Goal: Entertainment & Leisure: Consume media (video, audio)

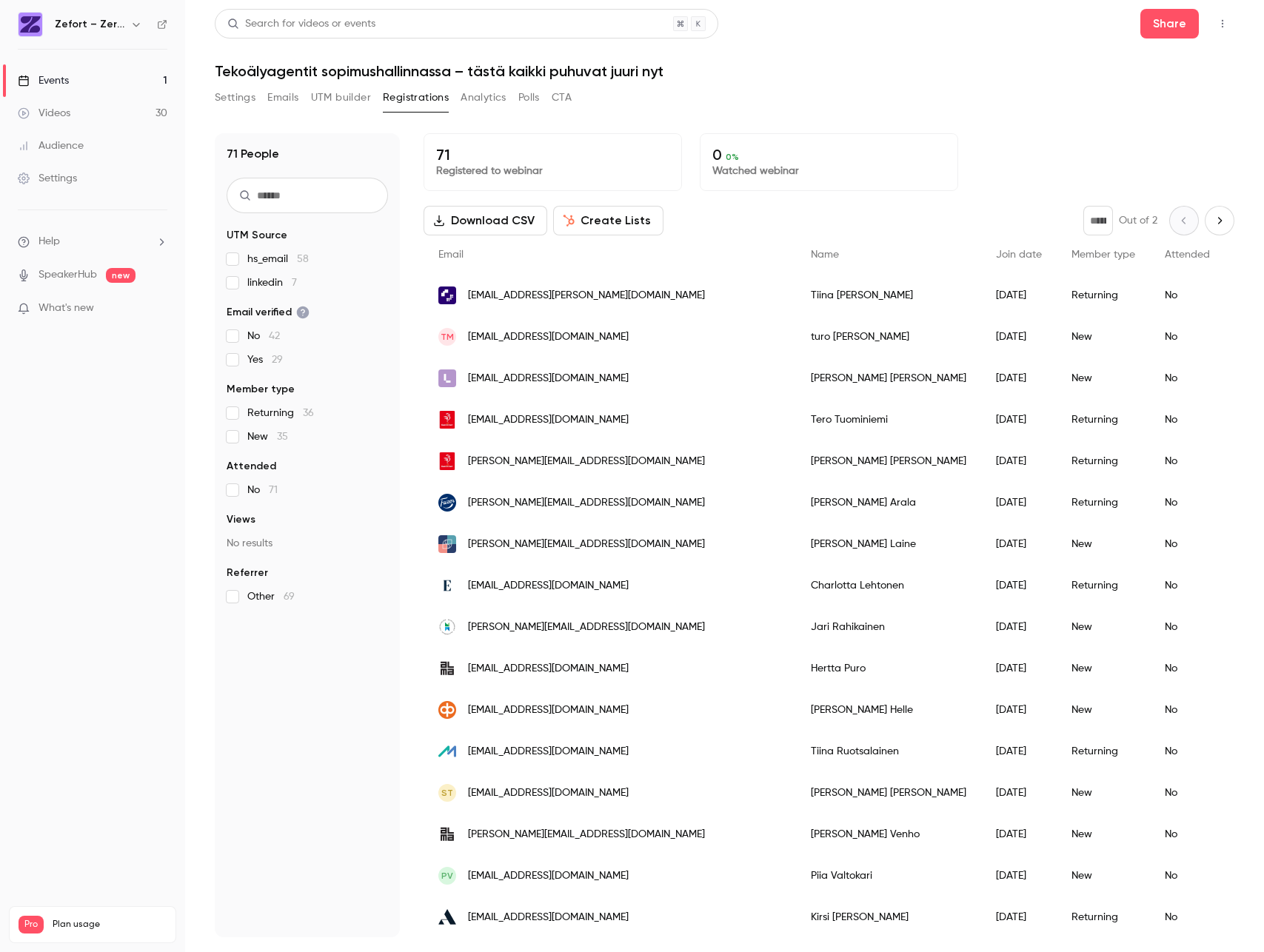
click at [51, 114] on div "Videos" at bounding box center [44, 113] width 52 height 15
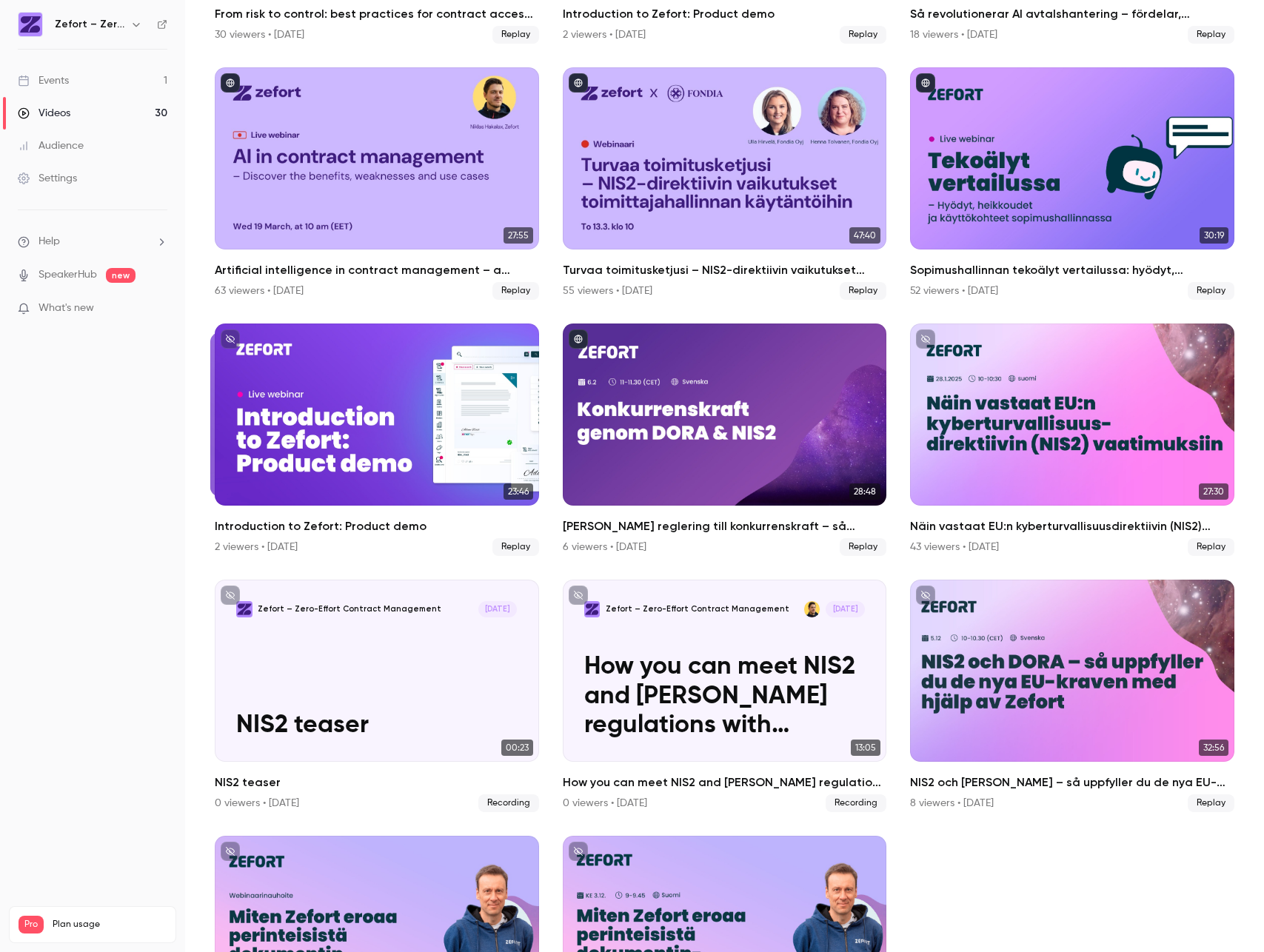
scroll to position [873, 0]
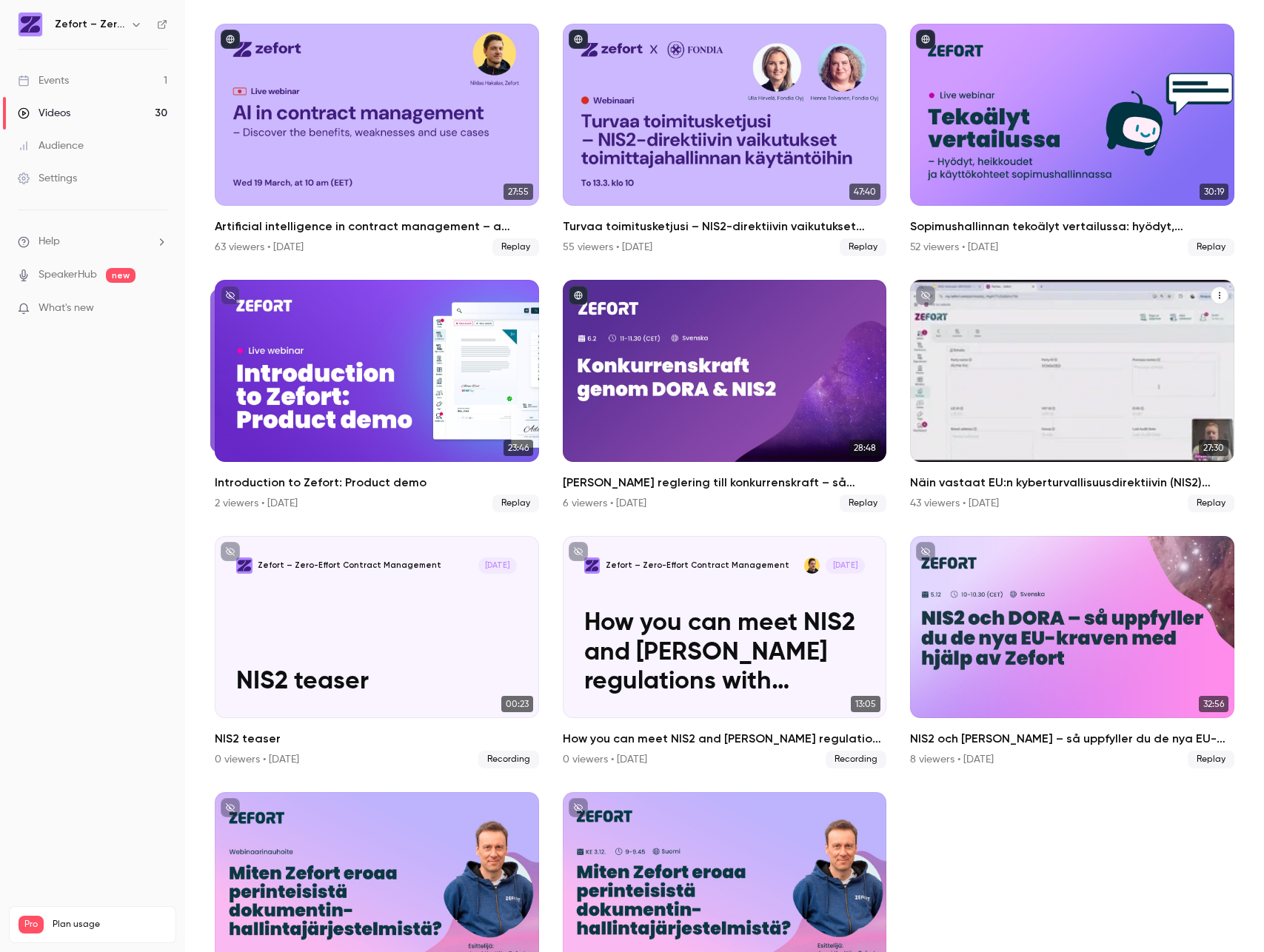
click at [1142, 339] on div "Näin vastaat EU:n kyberturvallisuusdirektiivin (NIS2) vaatimuksiin" at bounding box center [1071, 371] width 324 height 182
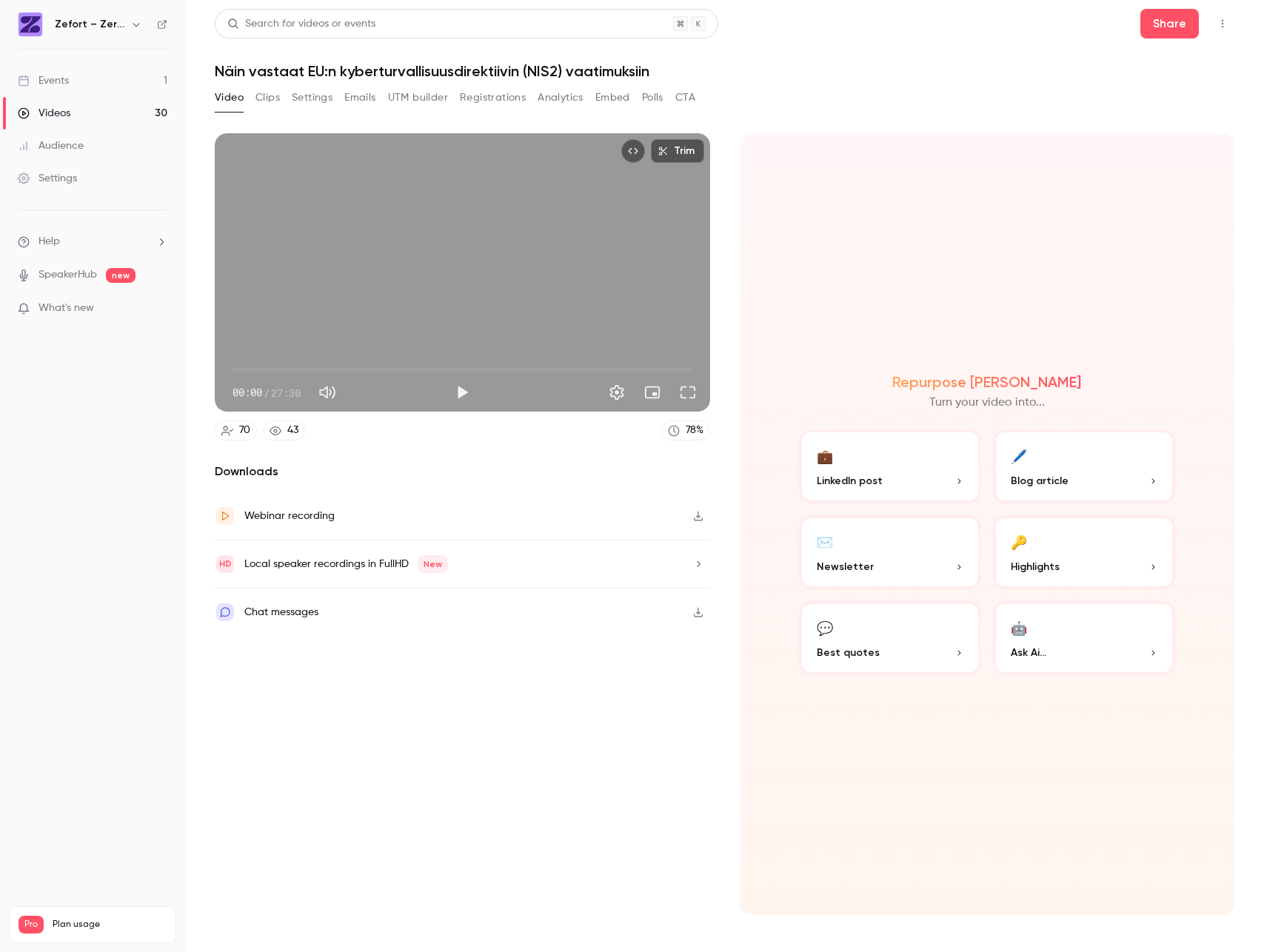
click at [489, 97] on button "Registrations" at bounding box center [492, 97] width 66 height 24
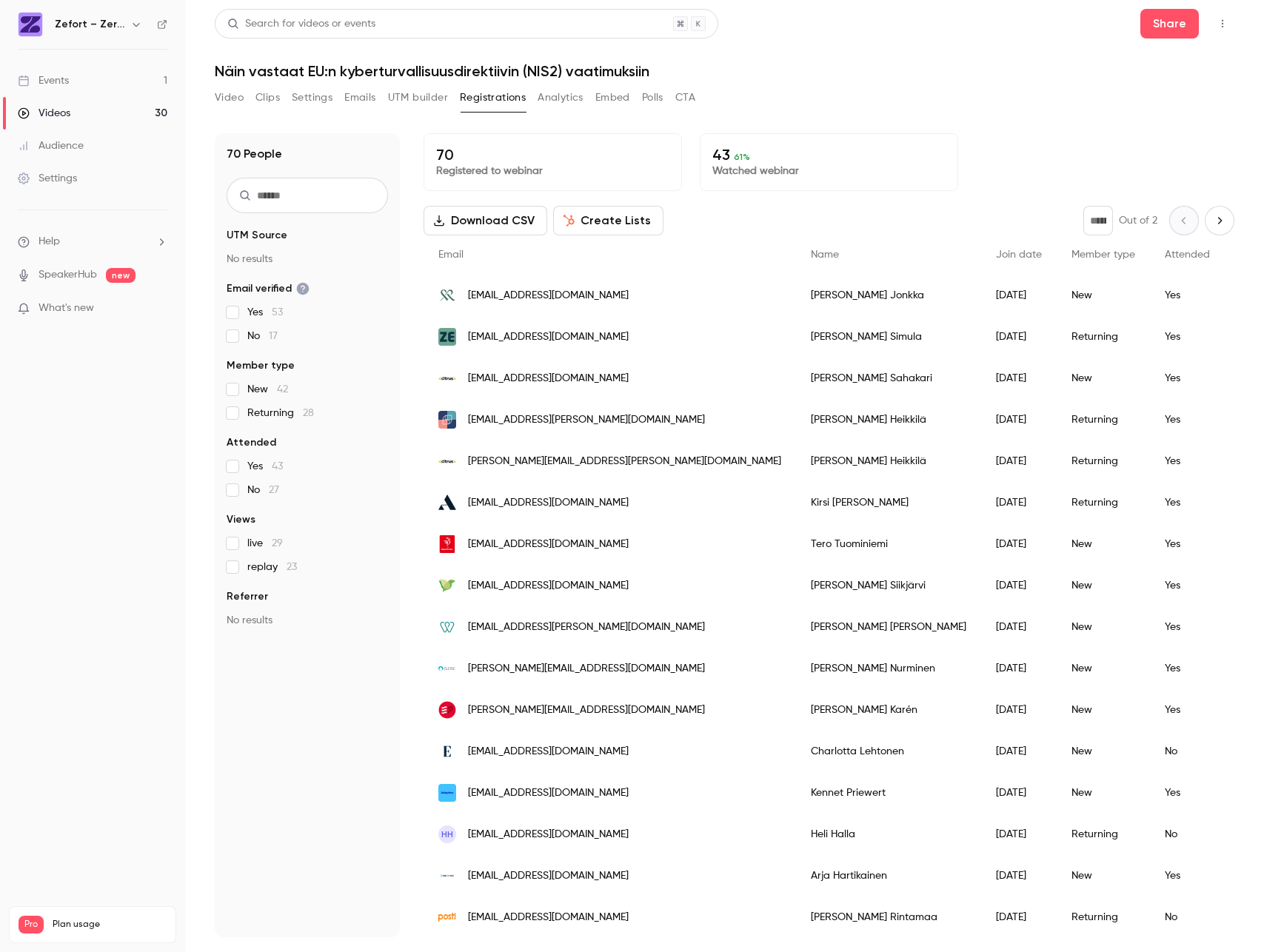
click at [65, 85] on div "Events" at bounding box center [44, 81] width 51 height 15
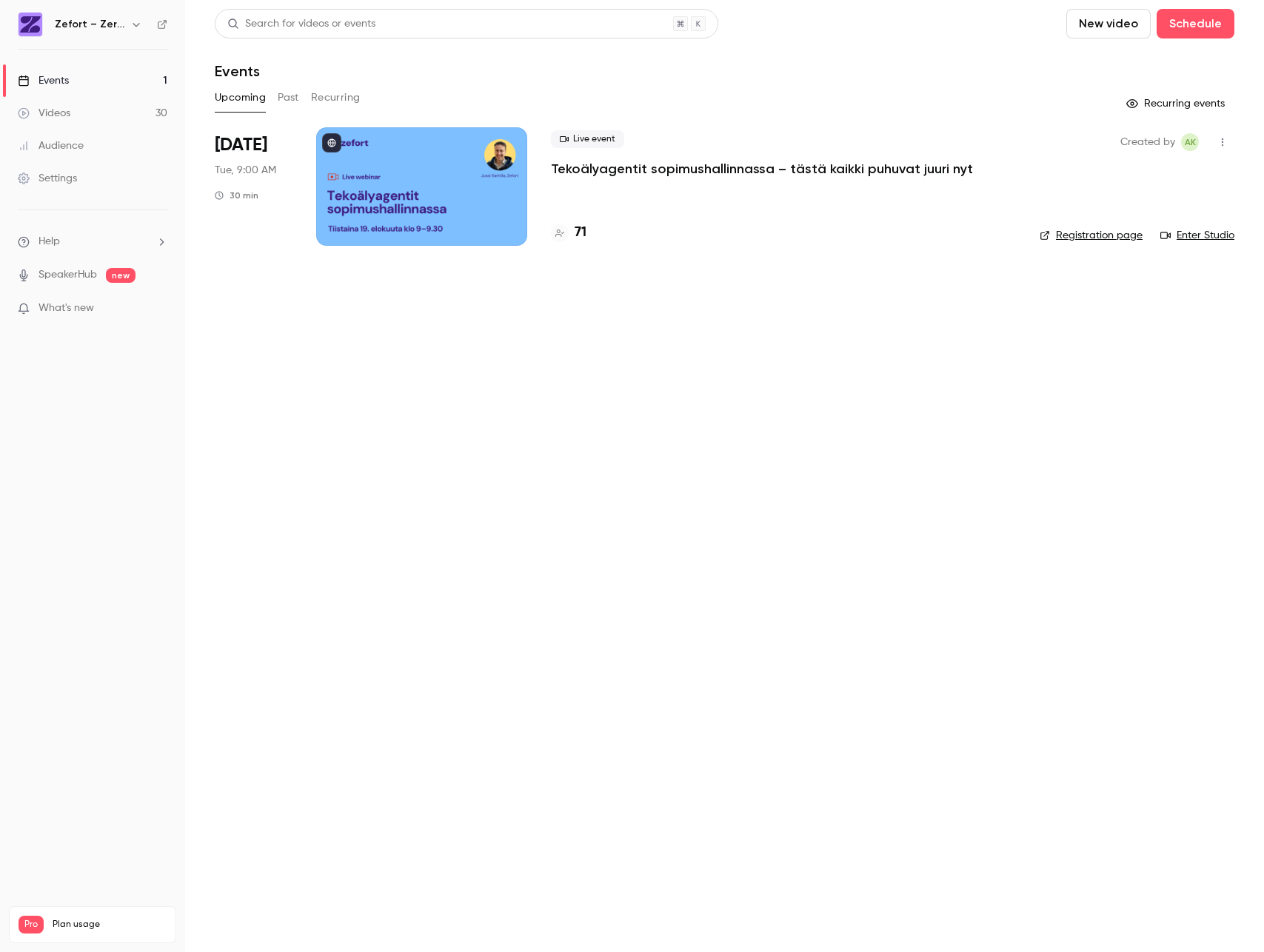
click at [65, 109] on div "Videos" at bounding box center [44, 113] width 52 height 15
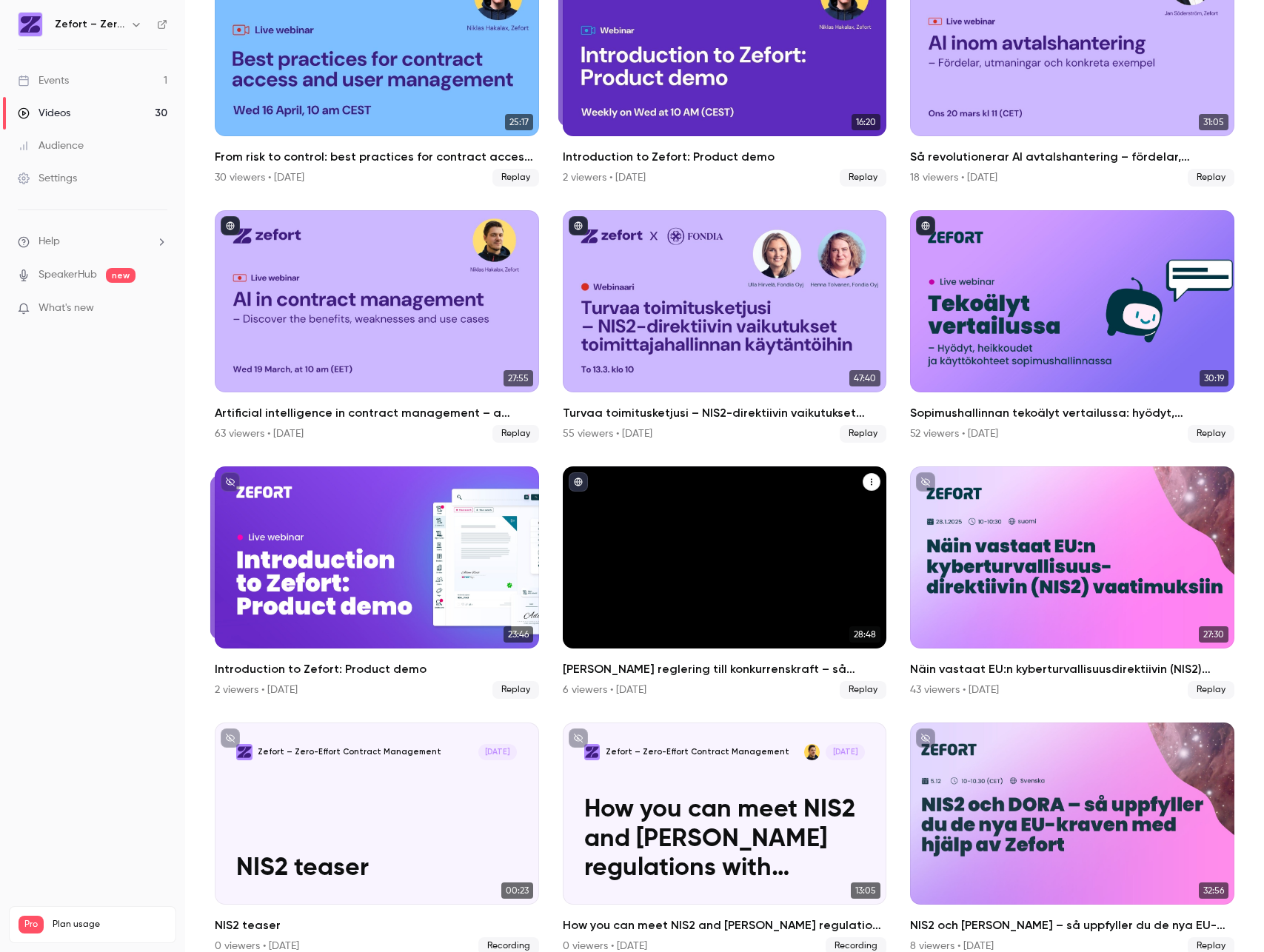
scroll to position [669, 0]
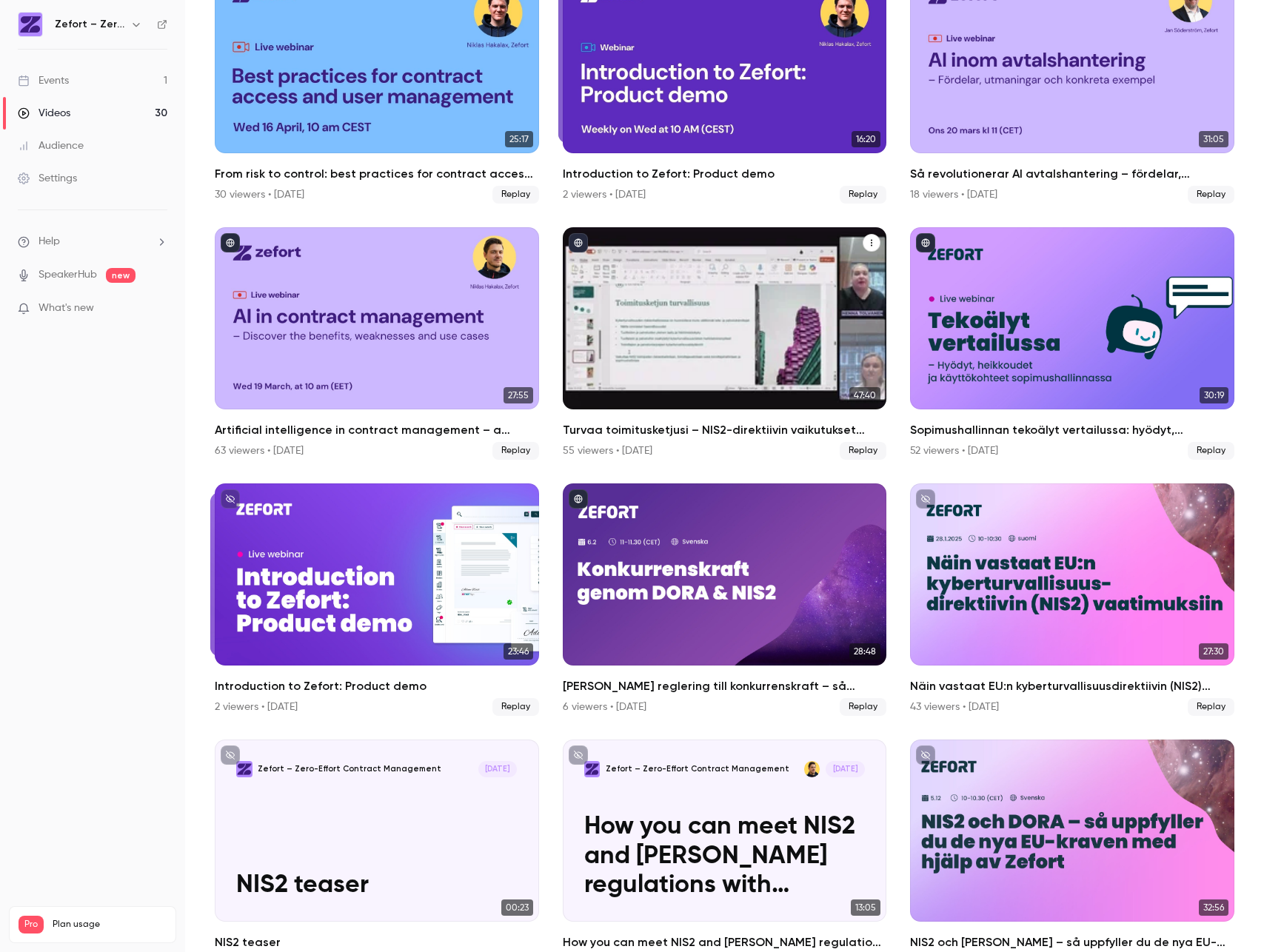
click at [731, 307] on div "Turvaa toimitusketjusi – NIS2-direktiivin vaikutukset toimittajahallinnan käytä…" at bounding box center [724, 317] width 324 height 182
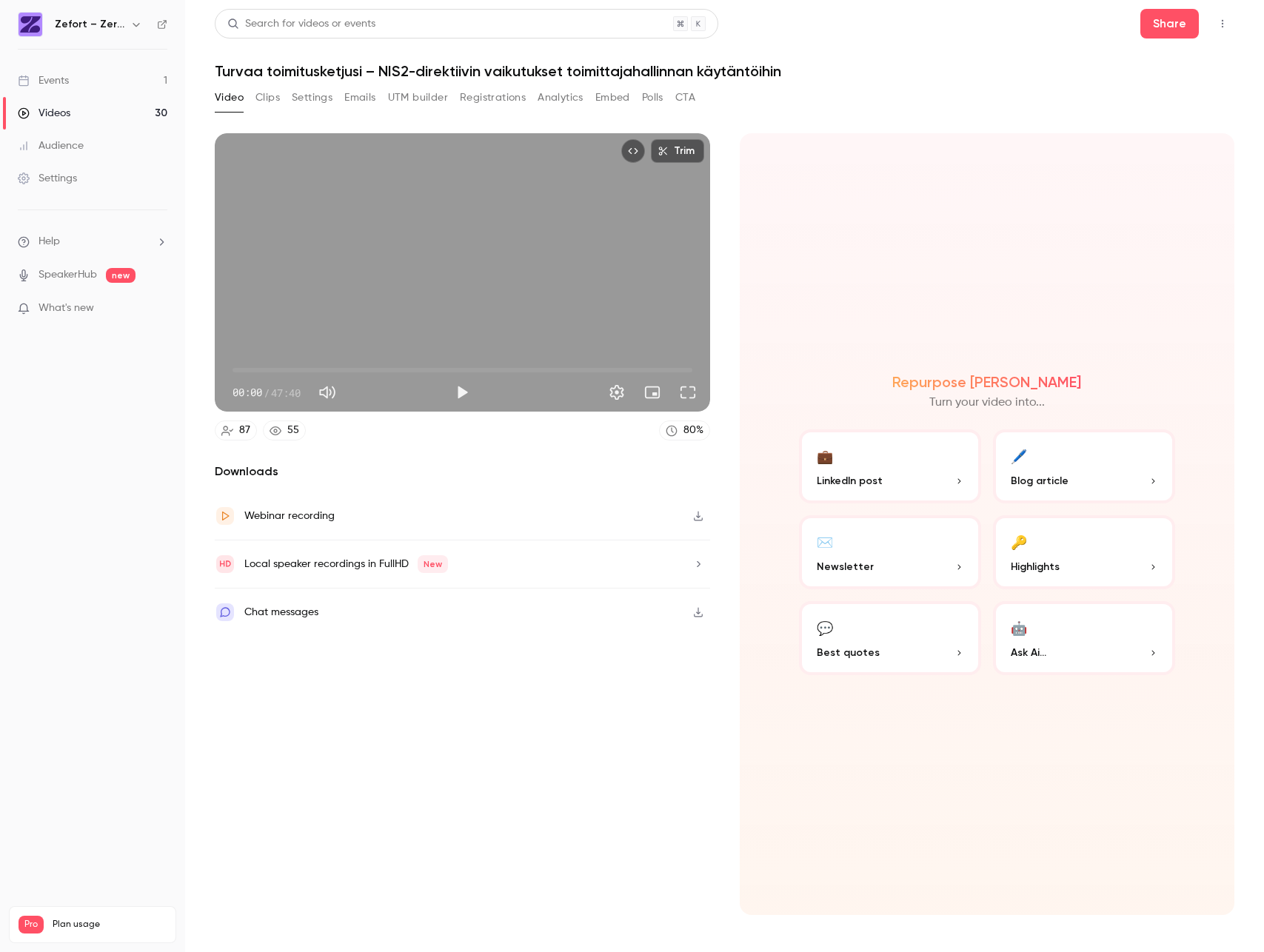
click at [512, 95] on button "Registrations" at bounding box center [492, 97] width 66 height 24
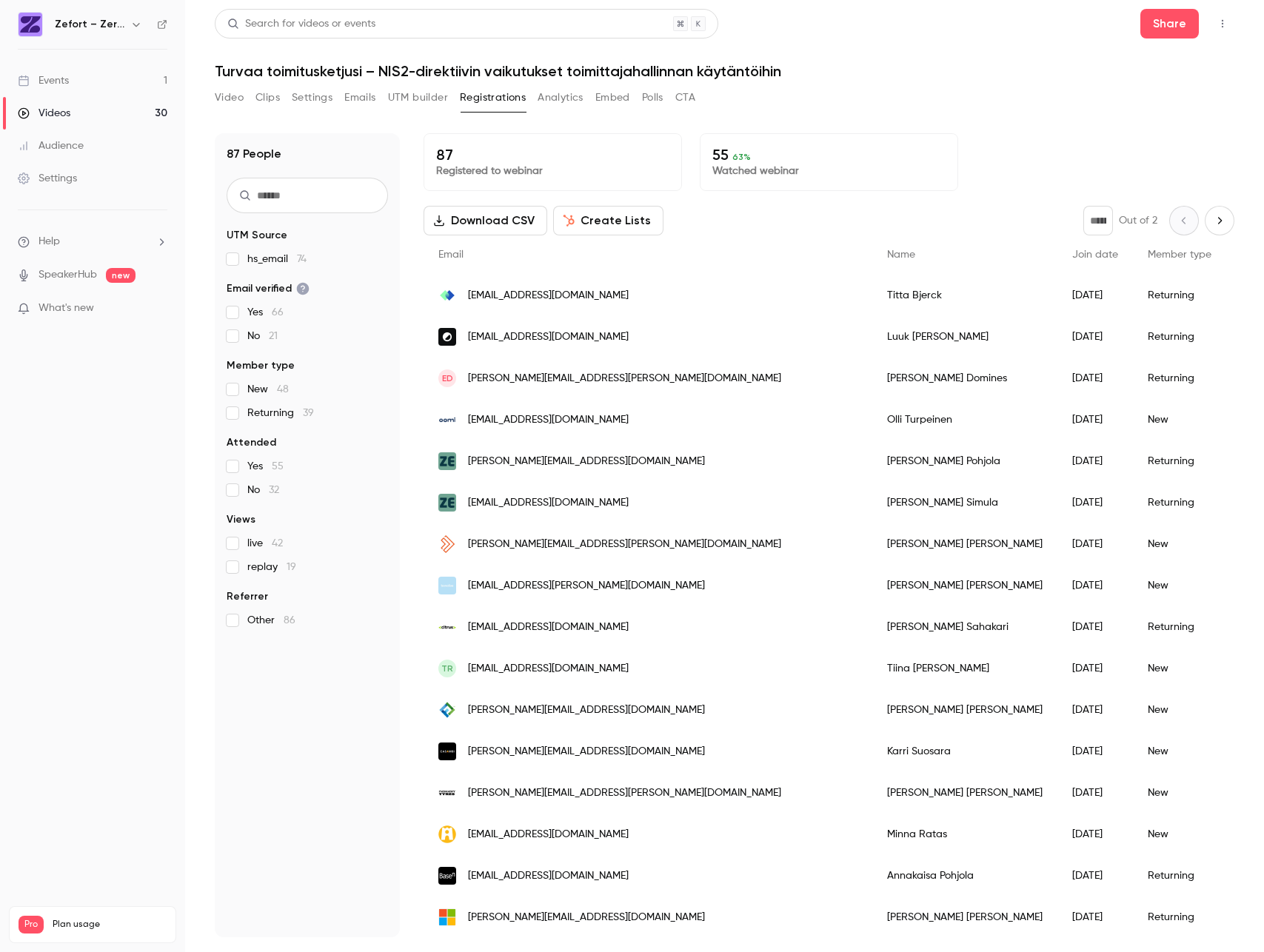
click at [61, 111] on div "Videos" at bounding box center [44, 113] width 52 height 15
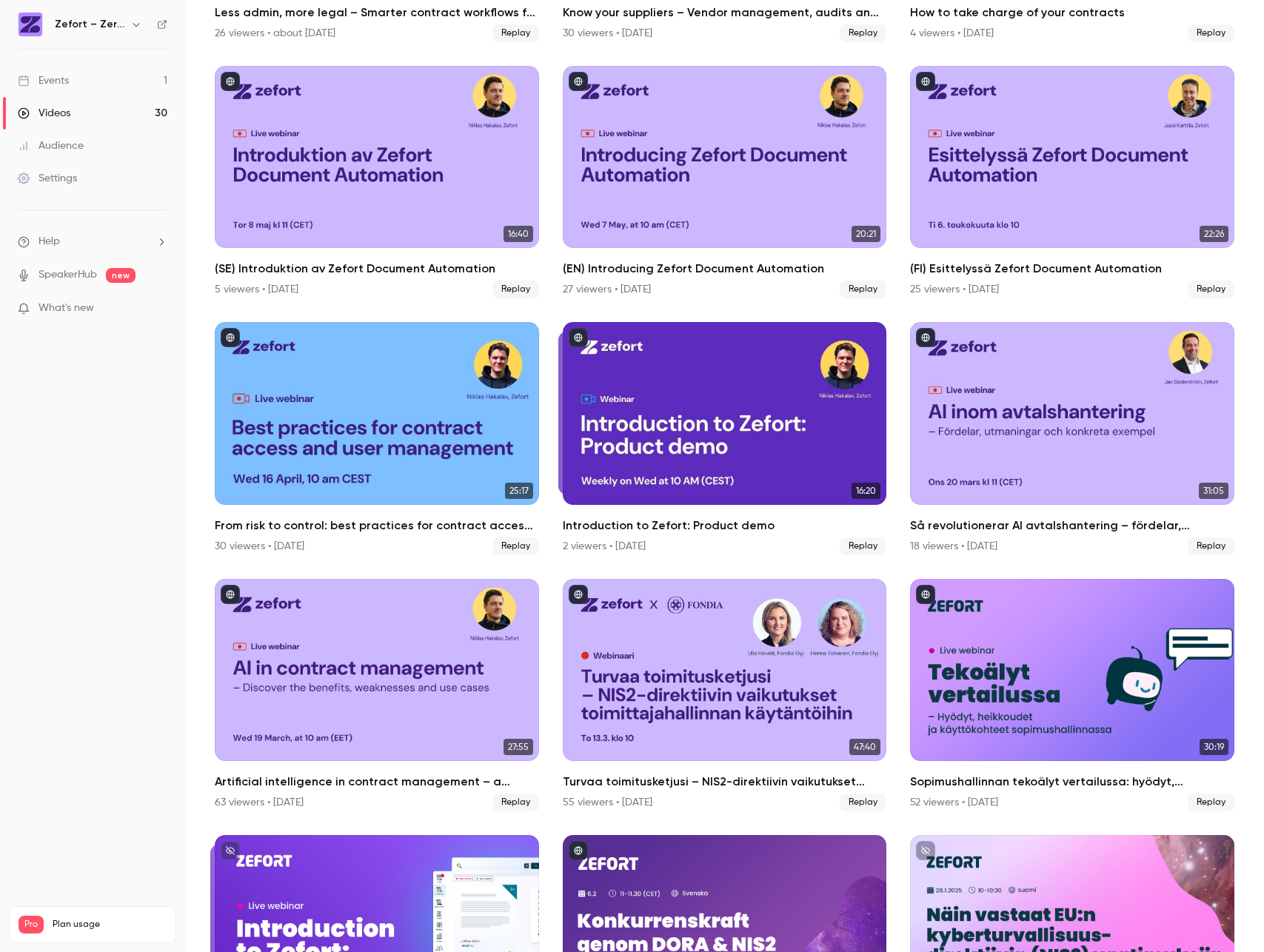
scroll to position [407, 0]
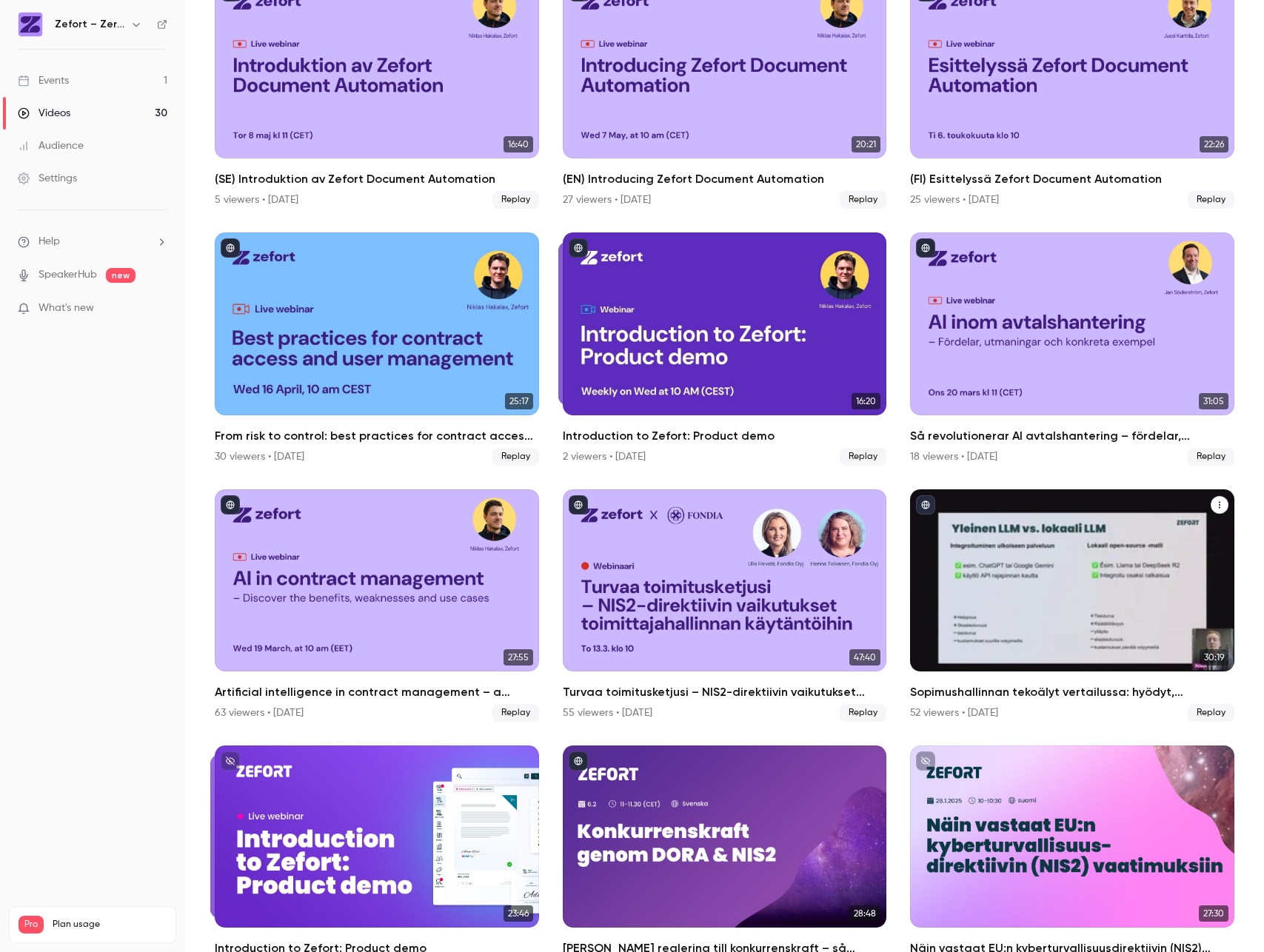
click at [1050, 604] on div "Sopimushallinnan tekoälyt vertailussa: hyödyt, heikkoudet ja käyttökohteet" at bounding box center [1071, 579] width 324 height 182
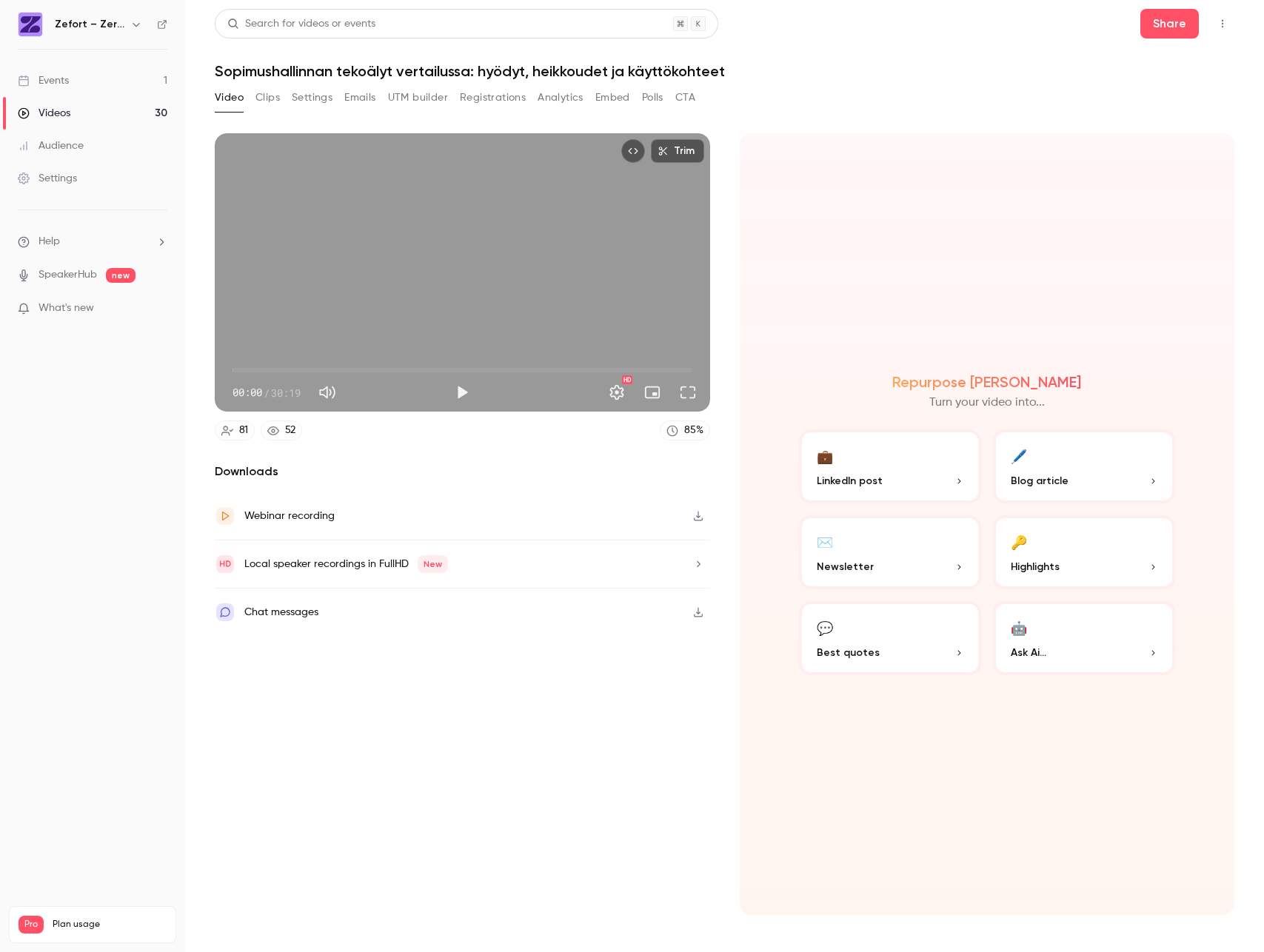
click at [511, 100] on button "Registrations" at bounding box center [492, 97] width 66 height 24
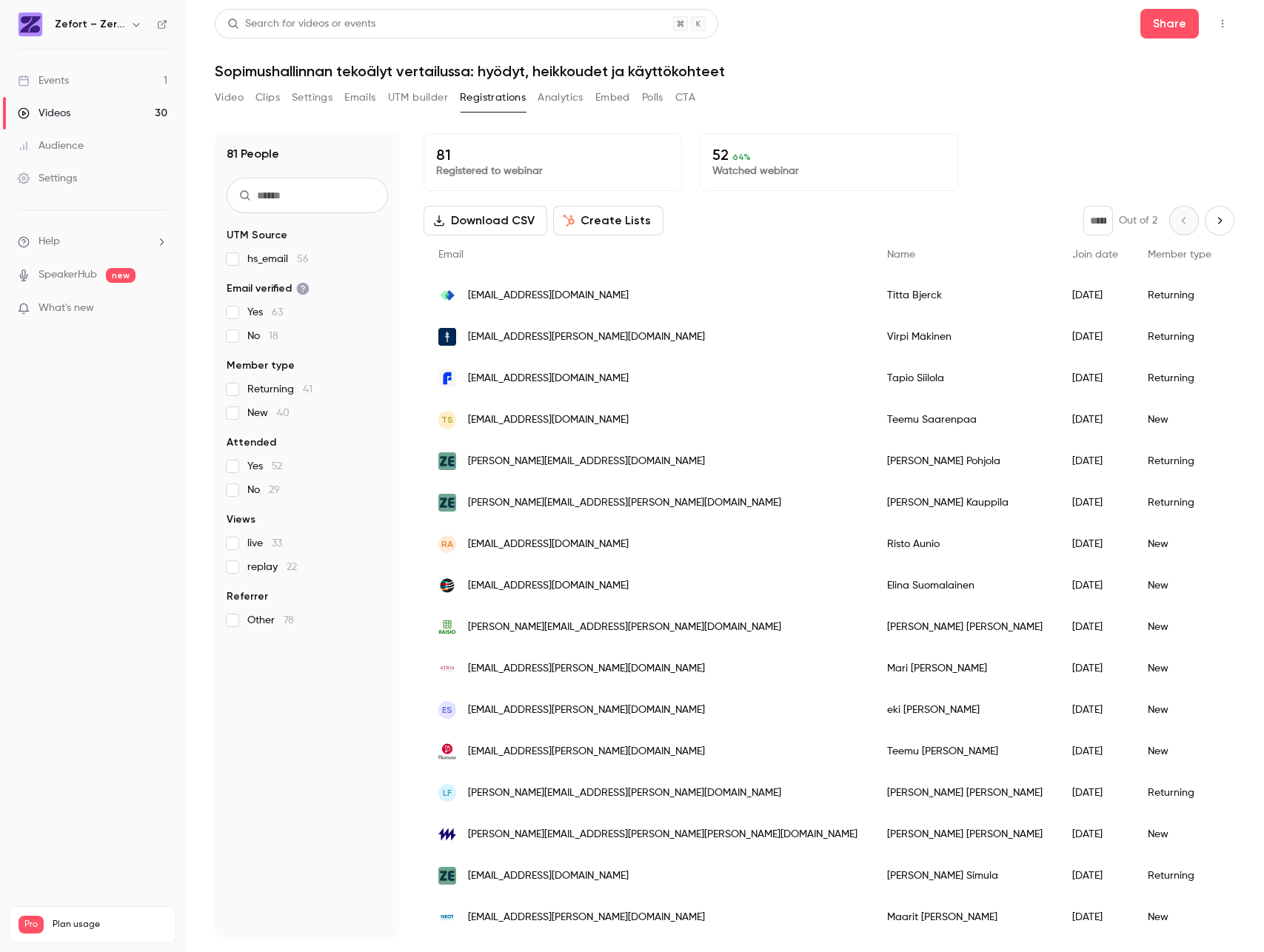
click at [43, 114] on div "Videos" at bounding box center [44, 113] width 52 height 15
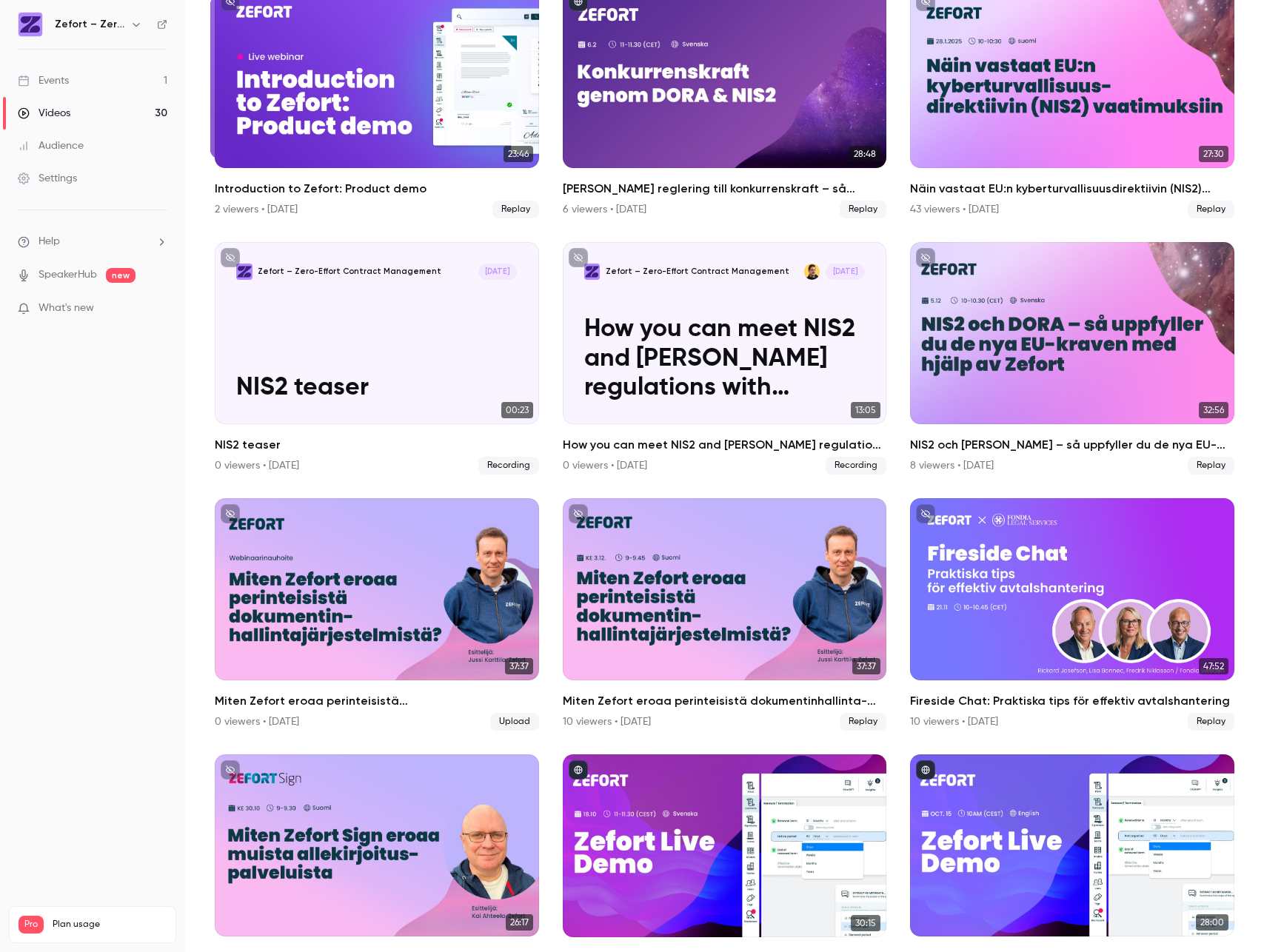
scroll to position [1046, 0]
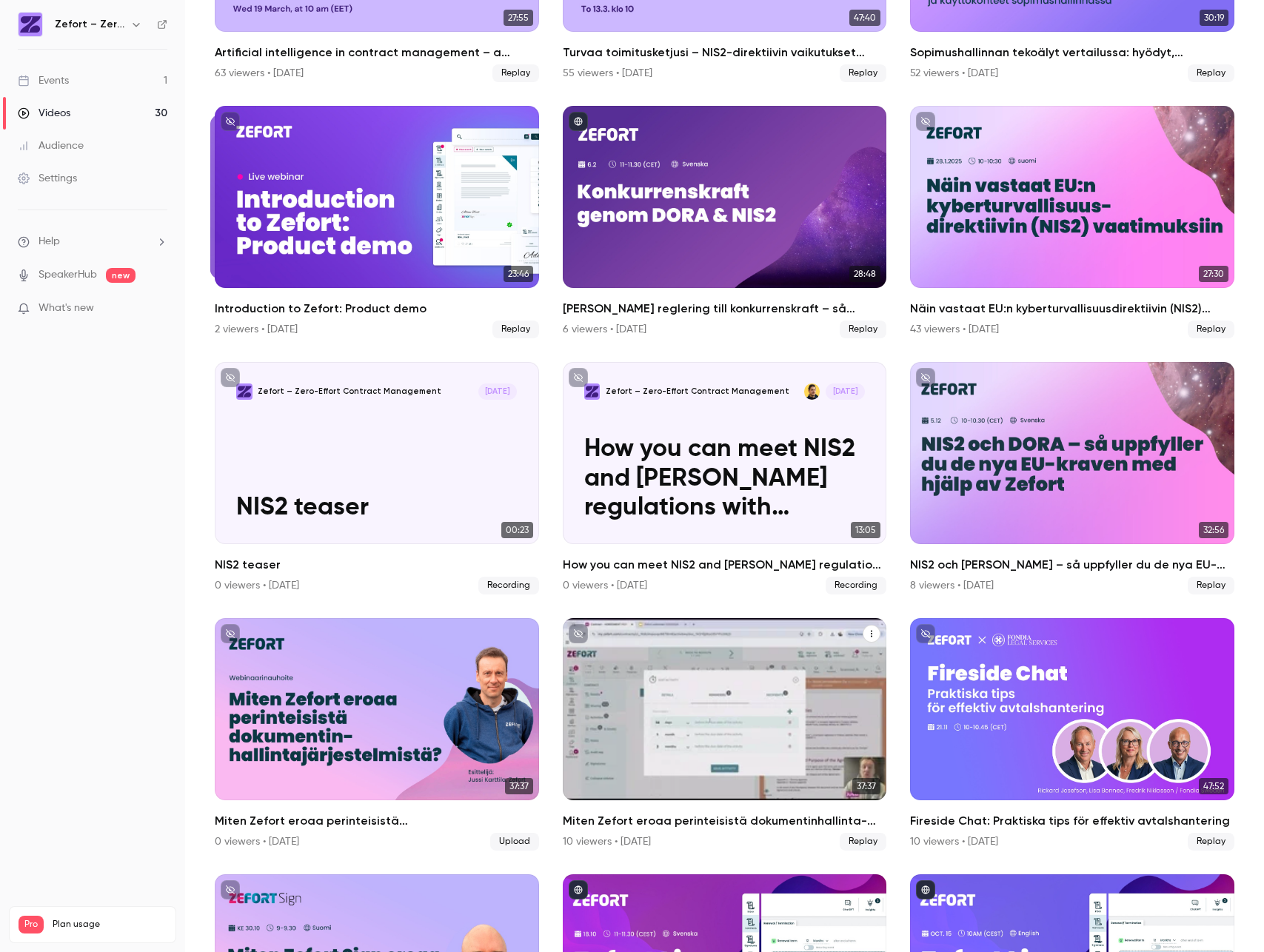
click at [711, 687] on div "Miten Zefort eroaa perinteisistä dokumentin­hallinta­järjestelmistä?" at bounding box center [724, 708] width 324 height 182
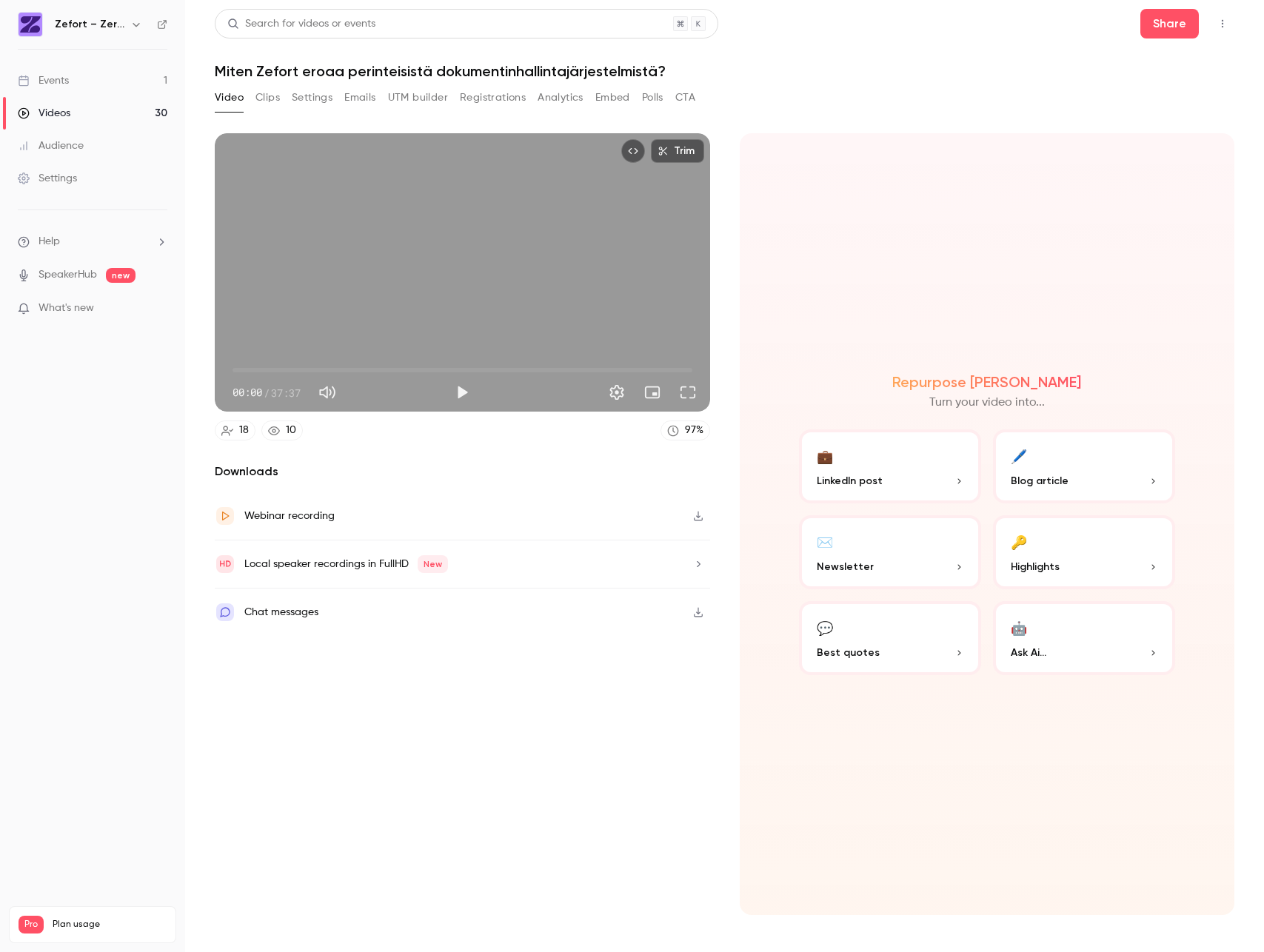
click at [498, 98] on button "Registrations" at bounding box center [492, 97] width 66 height 24
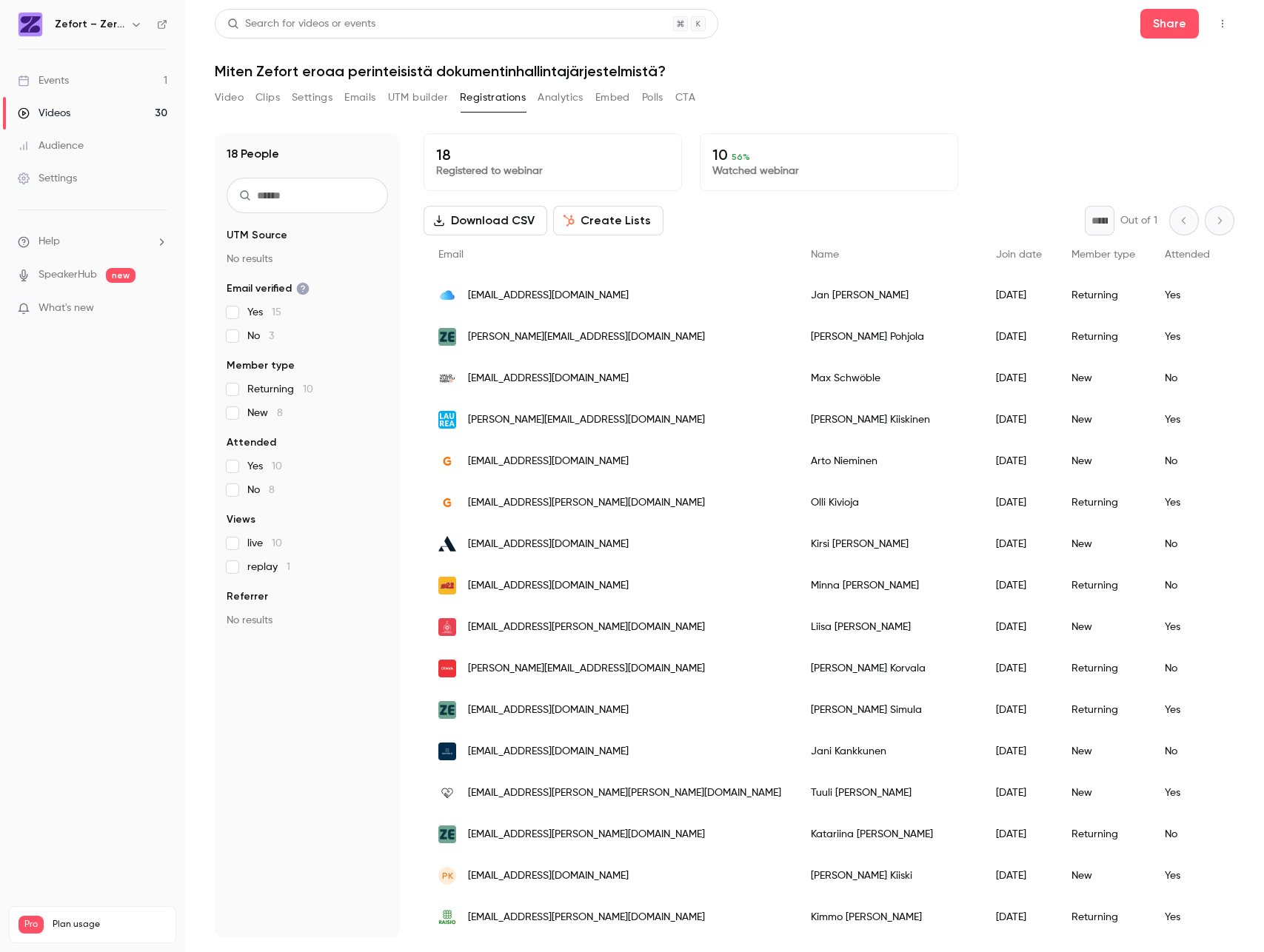
click at [61, 106] on div "Videos" at bounding box center [44, 113] width 52 height 15
